Goal: Task Accomplishment & Management: Manage account settings

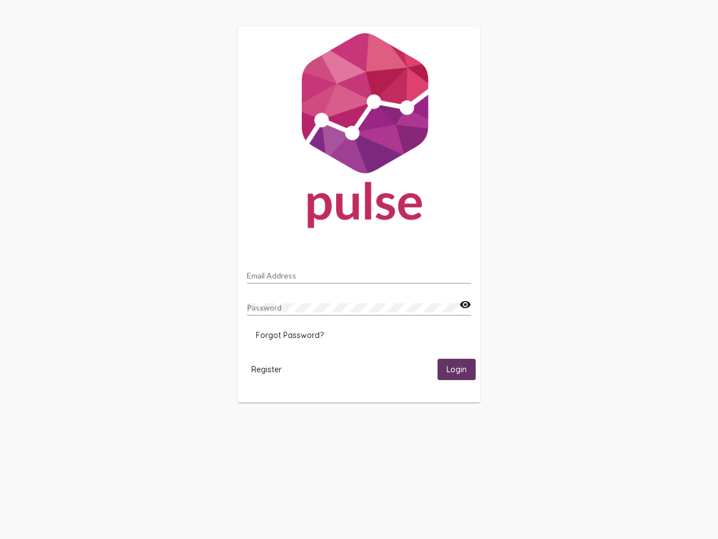
click at [359, 272] on input "Email Address" at bounding box center [359, 275] width 224 height 9
click at [465, 305] on mat-icon "visibility" at bounding box center [465, 304] width 12 height 13
click at [289, 335] on span "Forgot Password?" at bounding box center [290, 335] width 68 height 10
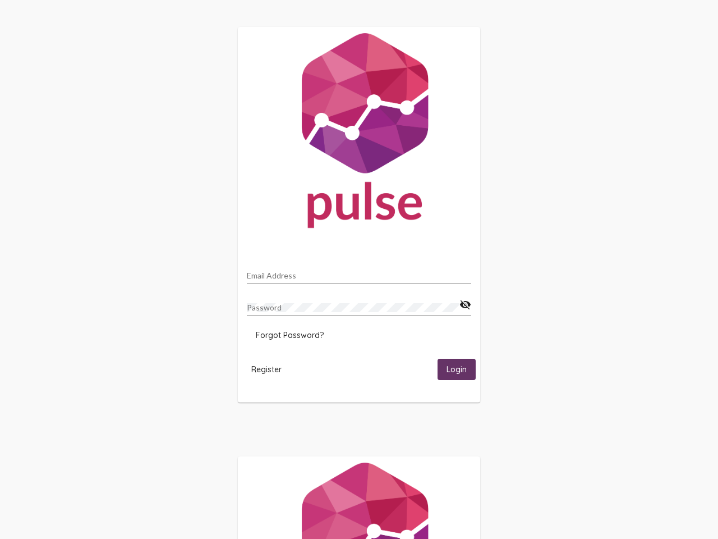
click at [266, 369] on span "Register" at bounding box center [266, 369] width 30 height 10
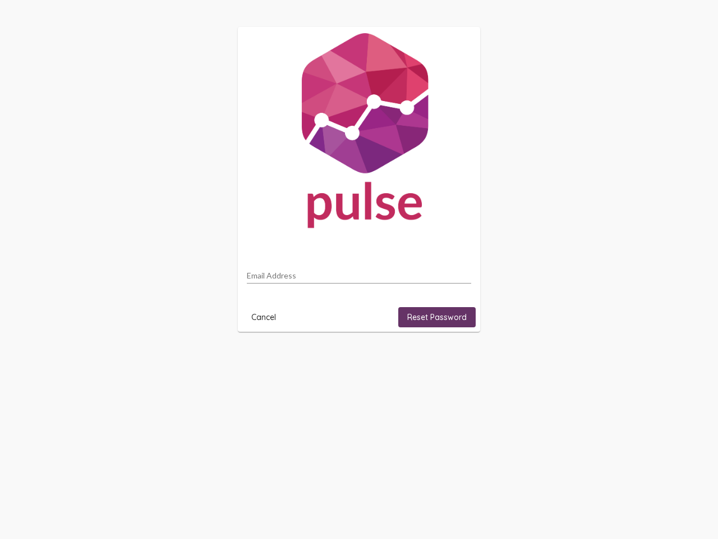
click at [457, 358] on html "Email Address Cancel Reset Password" at bounding box center [359, 179] width 718 height 358
